Goal: Information Seeking & Learning: Learn about a topic

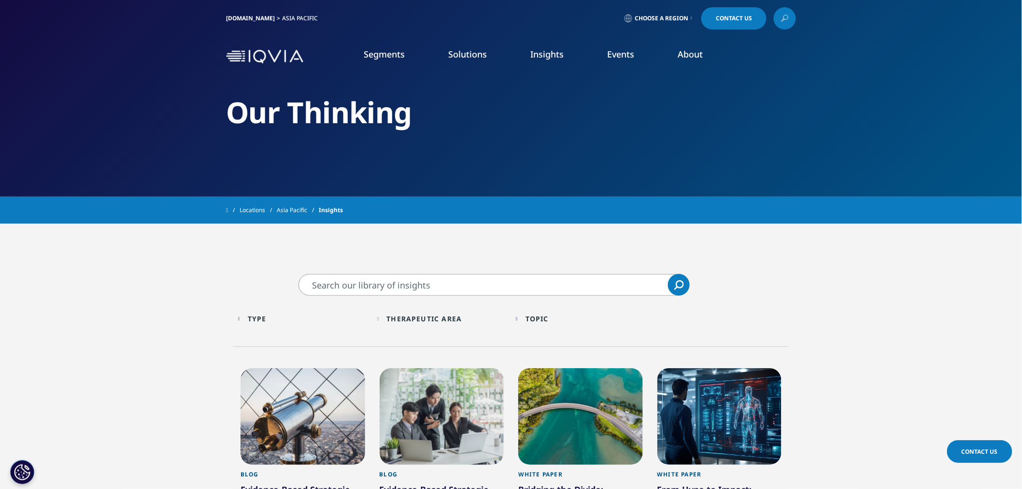
click at [280, 158] on link "Discover Insights" at bounding box center [362, 155] width 214 height 8
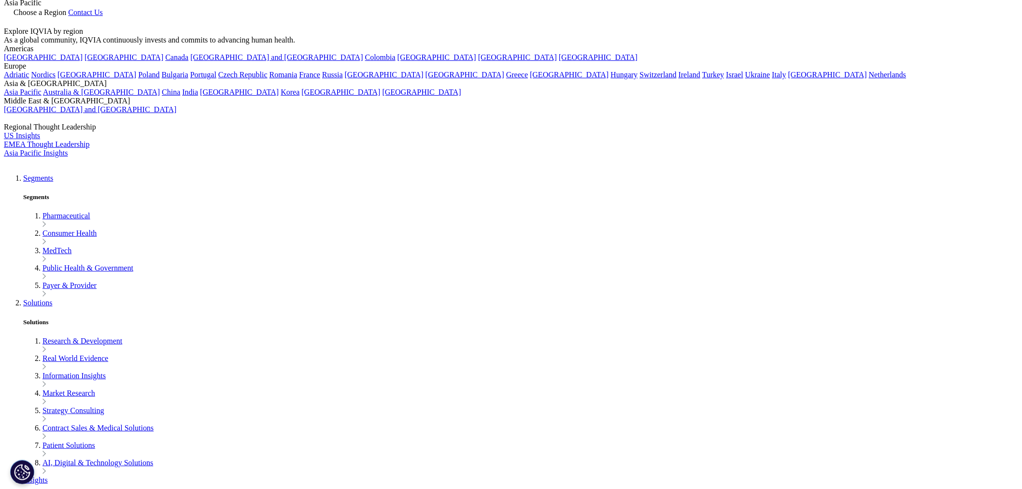
scroll to position [268, 0]
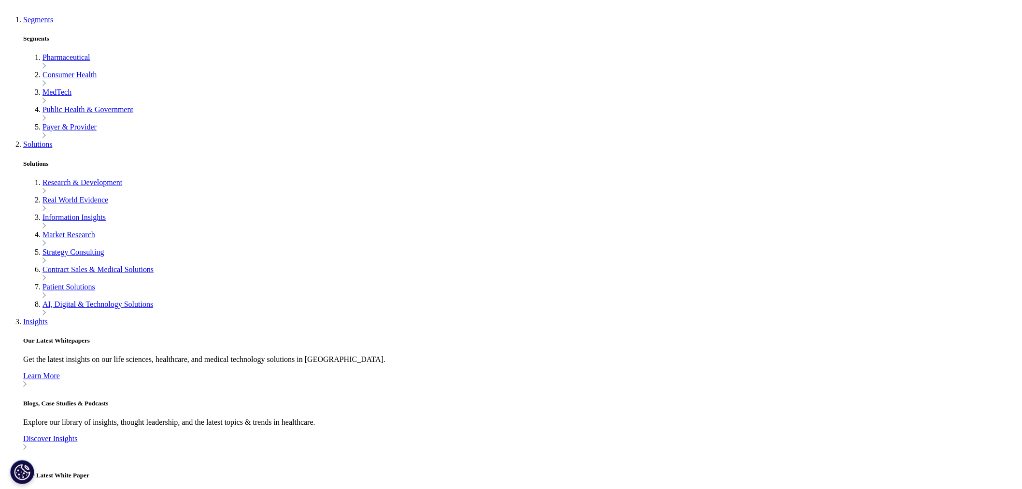
scroll to position [54, 0]
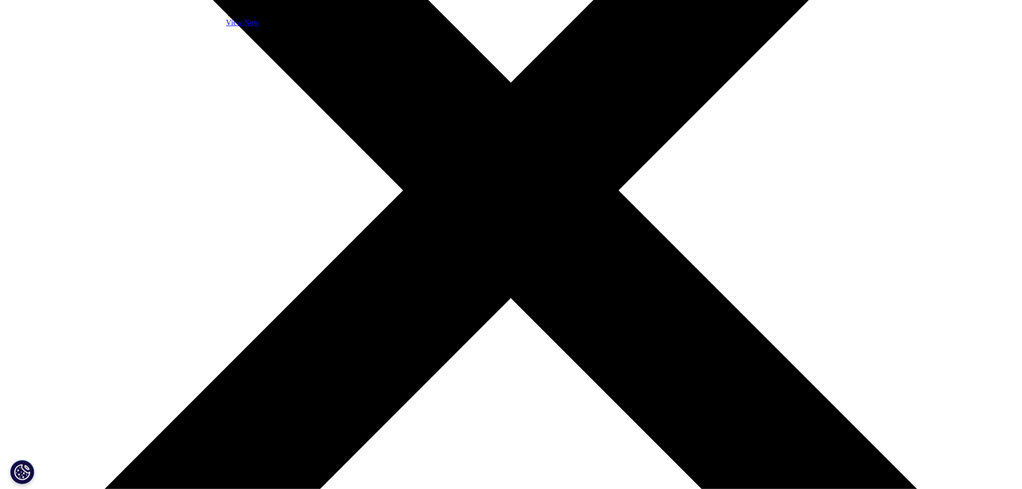
scroll to position [375, 0]
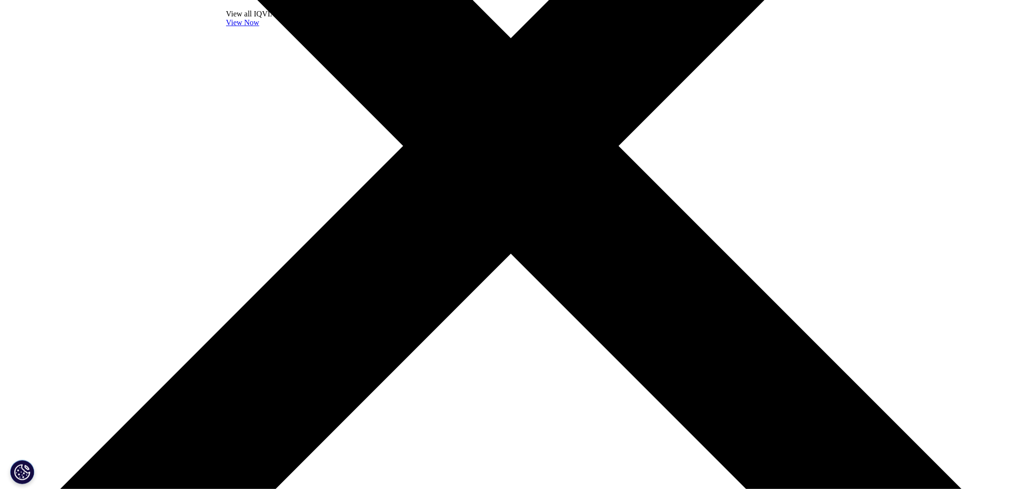
drag, startPoint x: 635, startPoint y: 392, endPoint x: 457, endPoint y: 394, distance: 178.3
copy strong "Click here to learn more and to register."
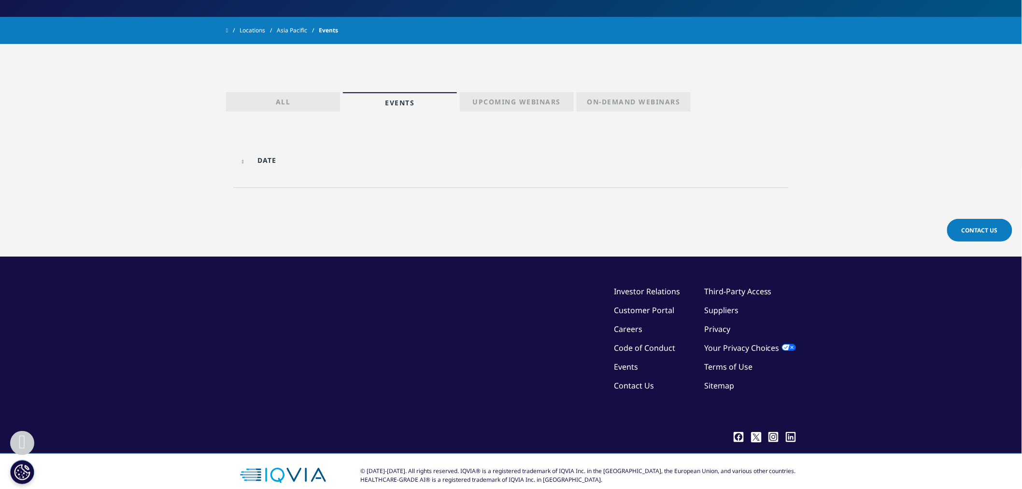
scroll to position [142, 0]
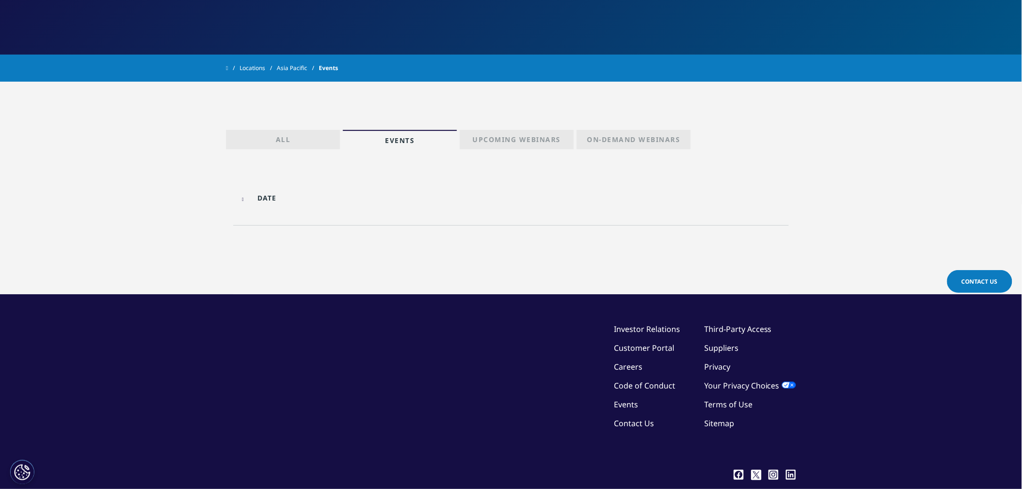
click at [503, 136] on p "Upcoming Webinars" at bounding box center [517, 142] width 88 height 14
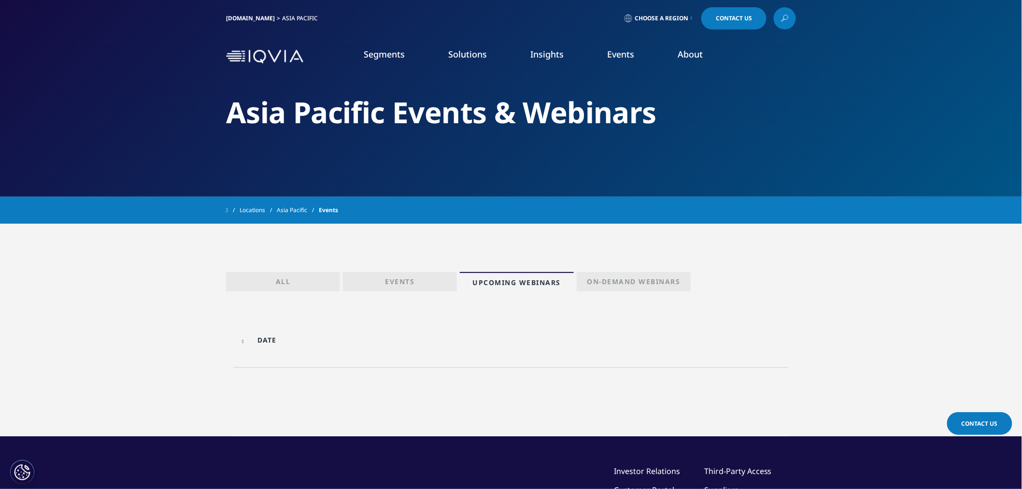
click at [271, 53] on img at bounding box center [264, 57] width 77 height 14
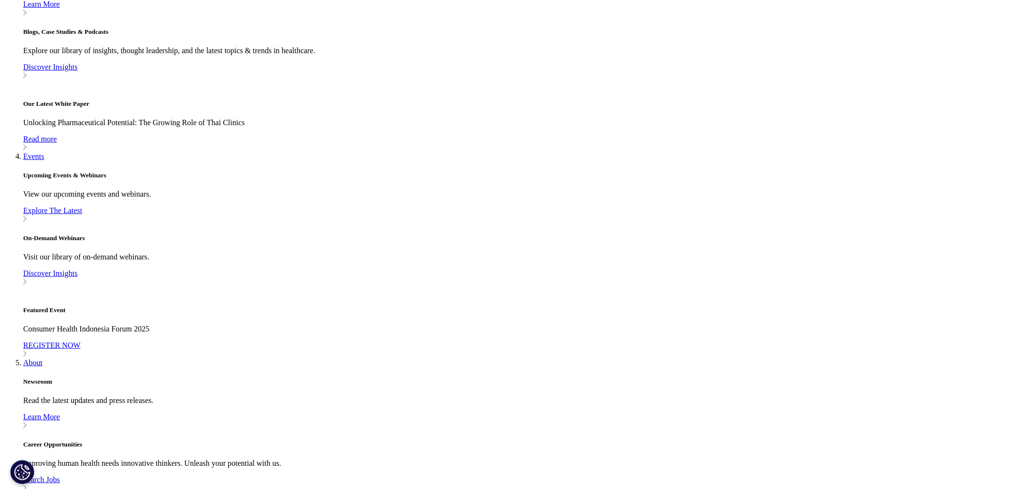
scroll to position [805, 0]
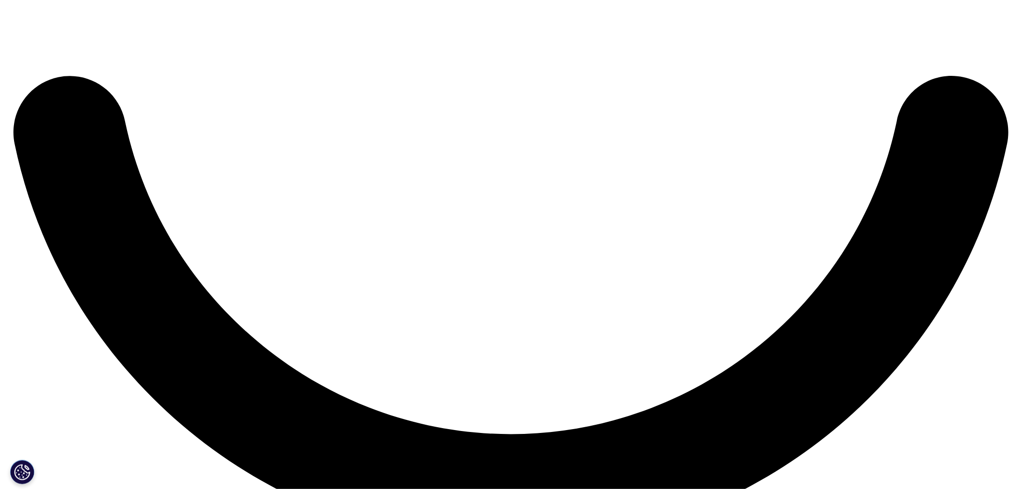
scroll to position [2584, 0]
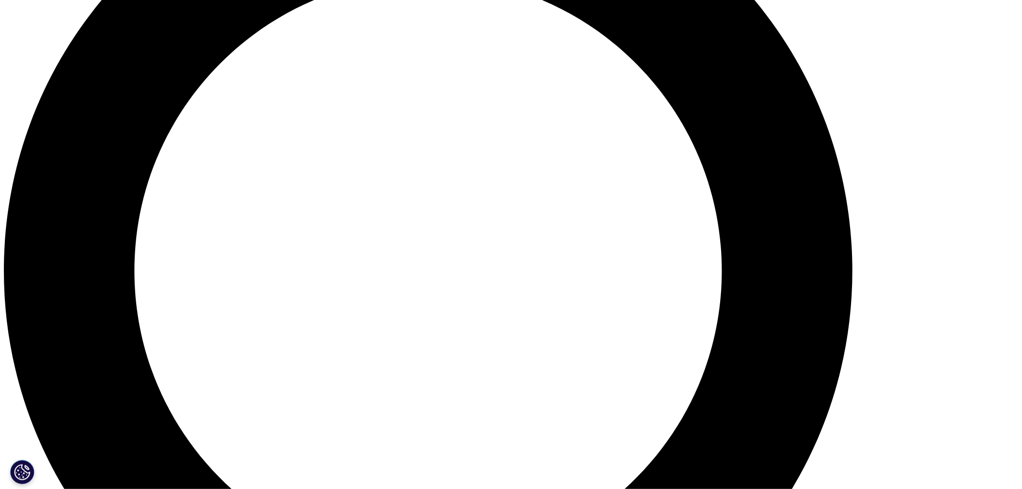
scroll to position [1196, 0]
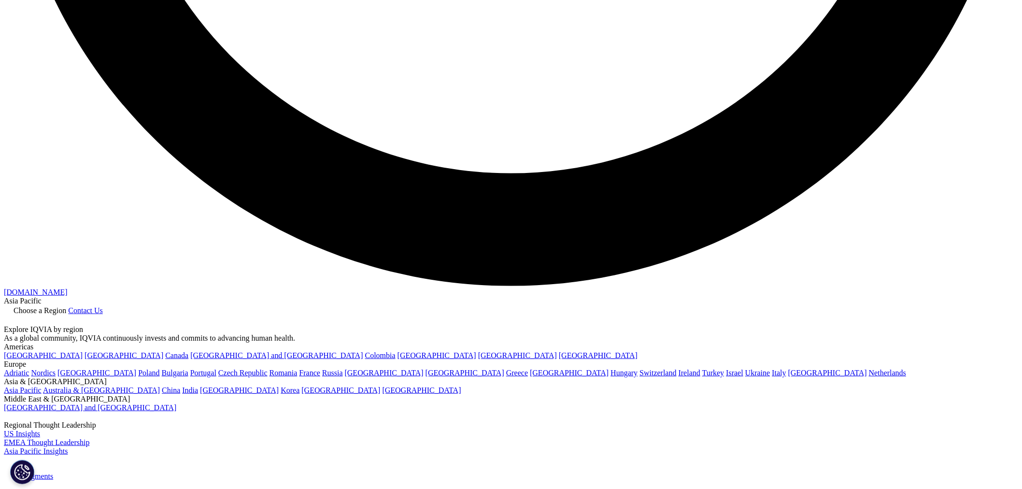
scroll to position [2615, 0]
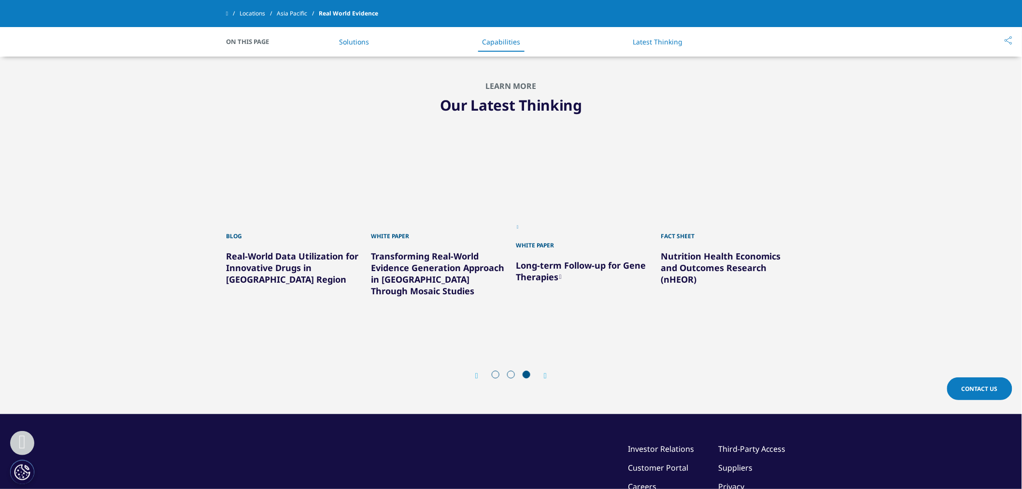
click at [543, 371] on div "Next" at bounding box center [540, 375] width 13 height 9
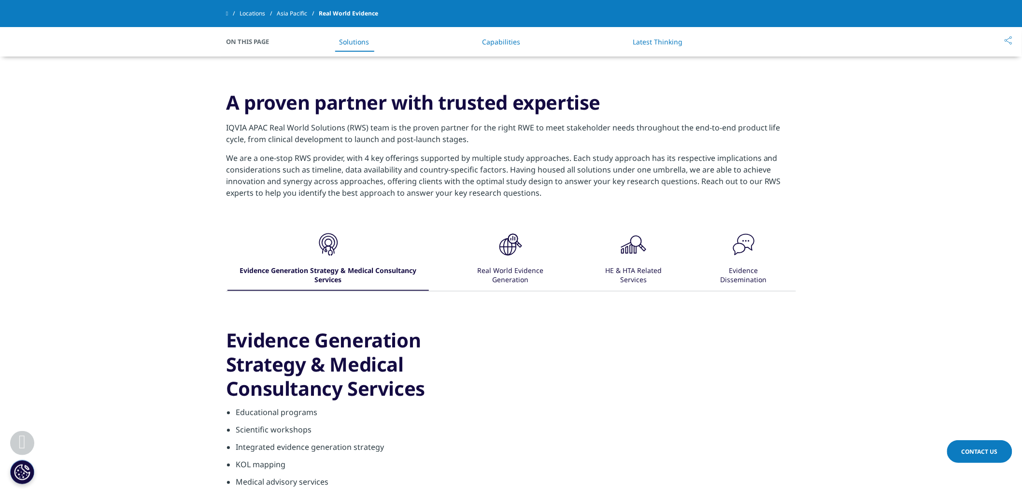
scroll to position [843, 0]
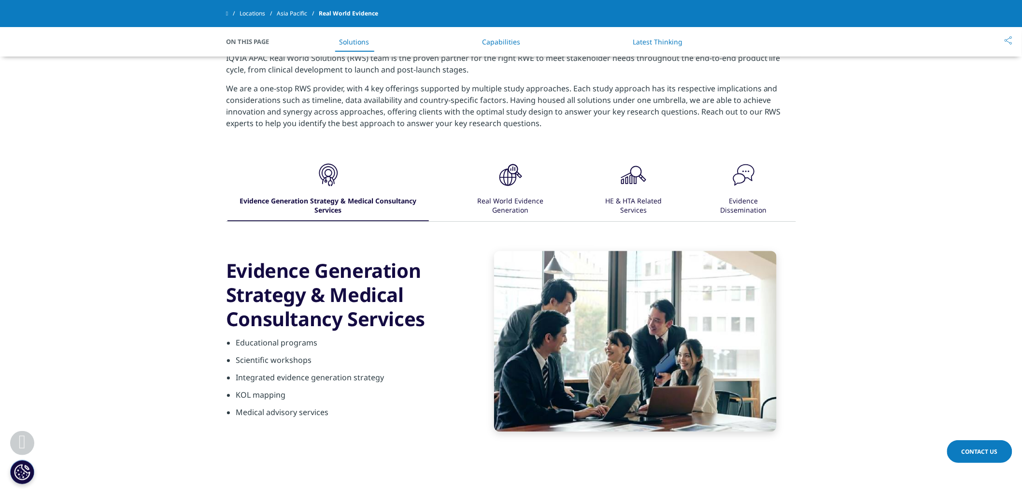
click at [638, 209] on div "HE & HTA Related Services" at bounding box center [633, 206] width 83 height 30
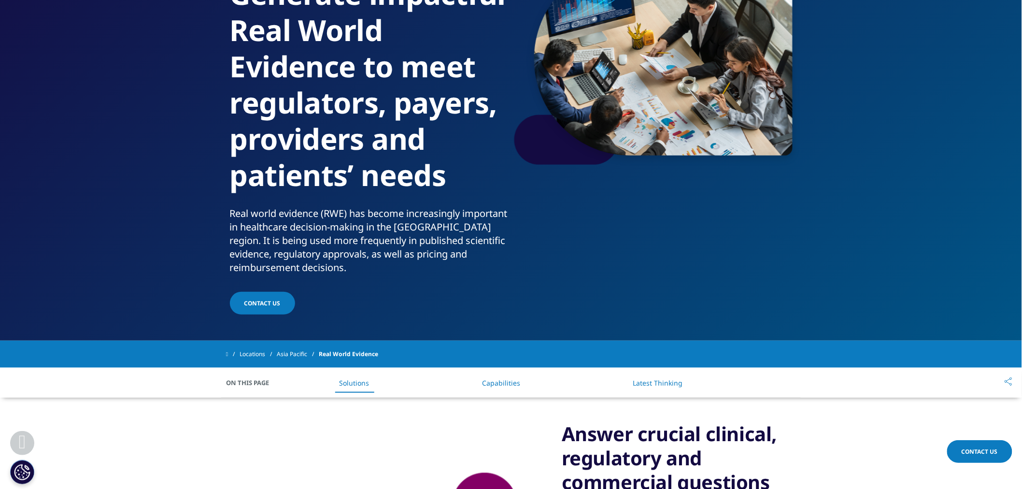
scroll to position [0, 0]
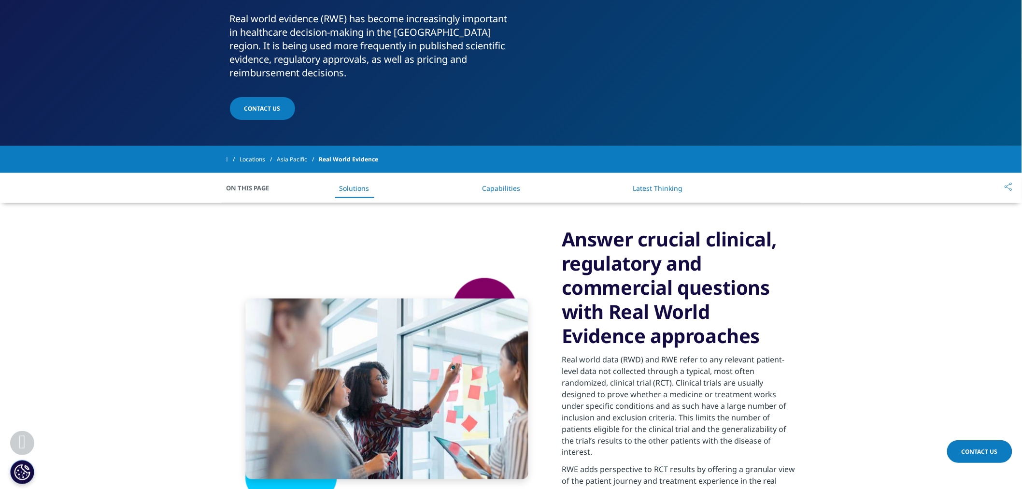
click at [654, 185] on link "Latest Thinking" at bounding box center [658, 188] width 50 height 9
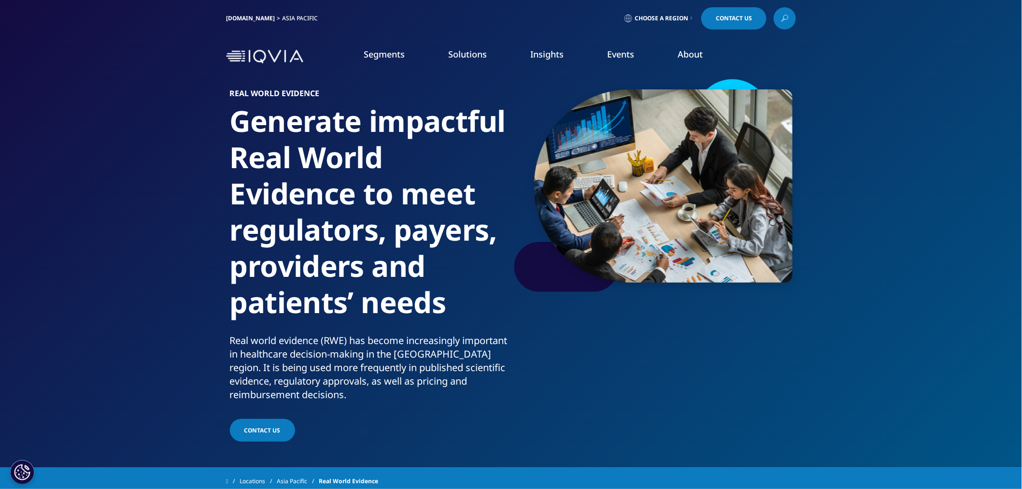
click at [691, 55] on link "About" at bounding box center [690, 54] width 25 height 12
click at [783, 18] on icon at bounding box center [785, 18] width 8 height 13
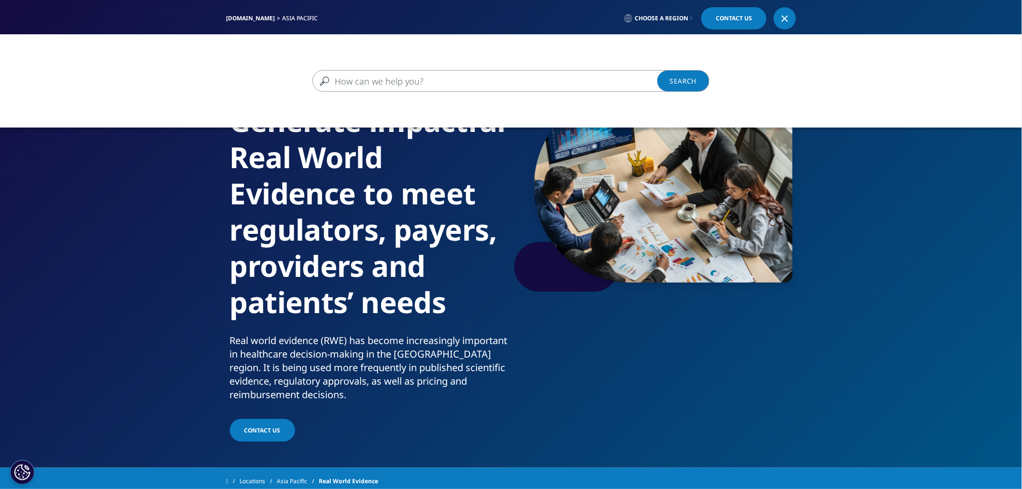
click at [431, 74] on input "Search" at bounding box center [497, 81] width 369 height 22
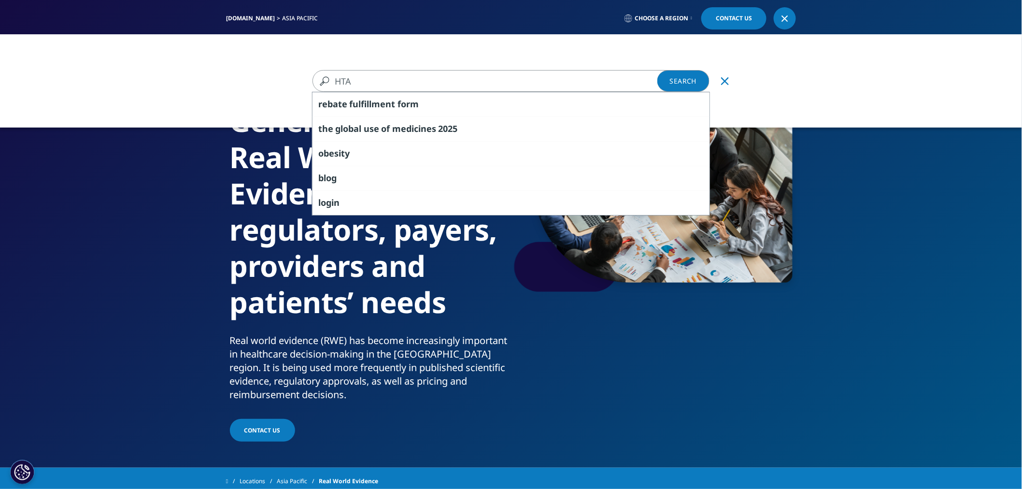
type input "HTA"
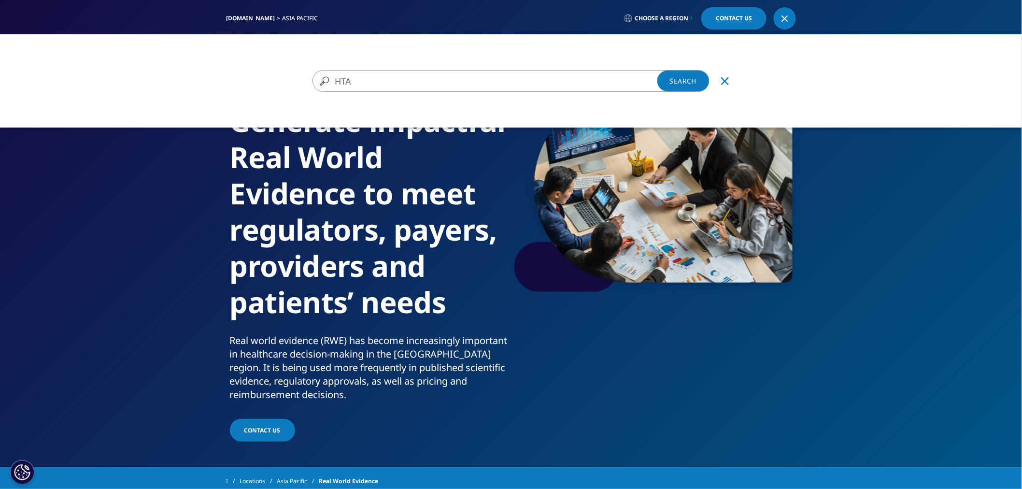
click at [691, 76] on link "Search Loading" at bounding box center [684, 81] width 52 height 22
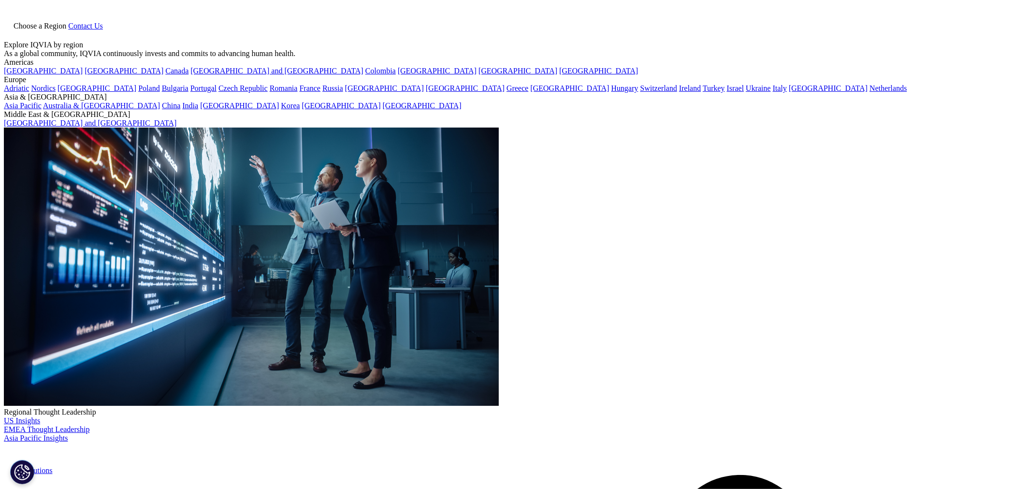
type input "HTA"
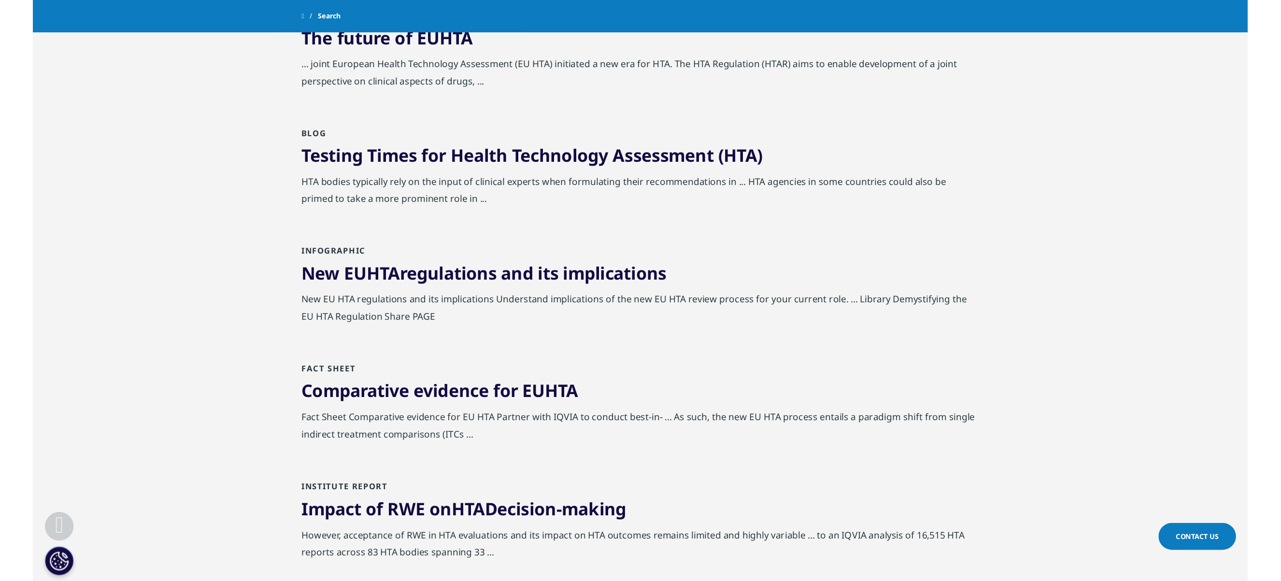
scroll to position [645, 0]
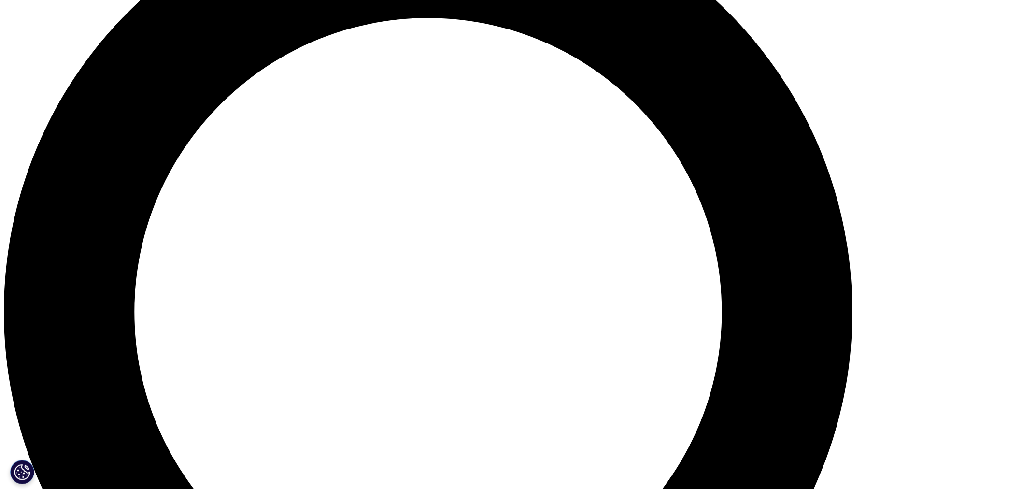
scroll to position [1074, 0]
